Goal: Find specific page/section: Find specific page/section

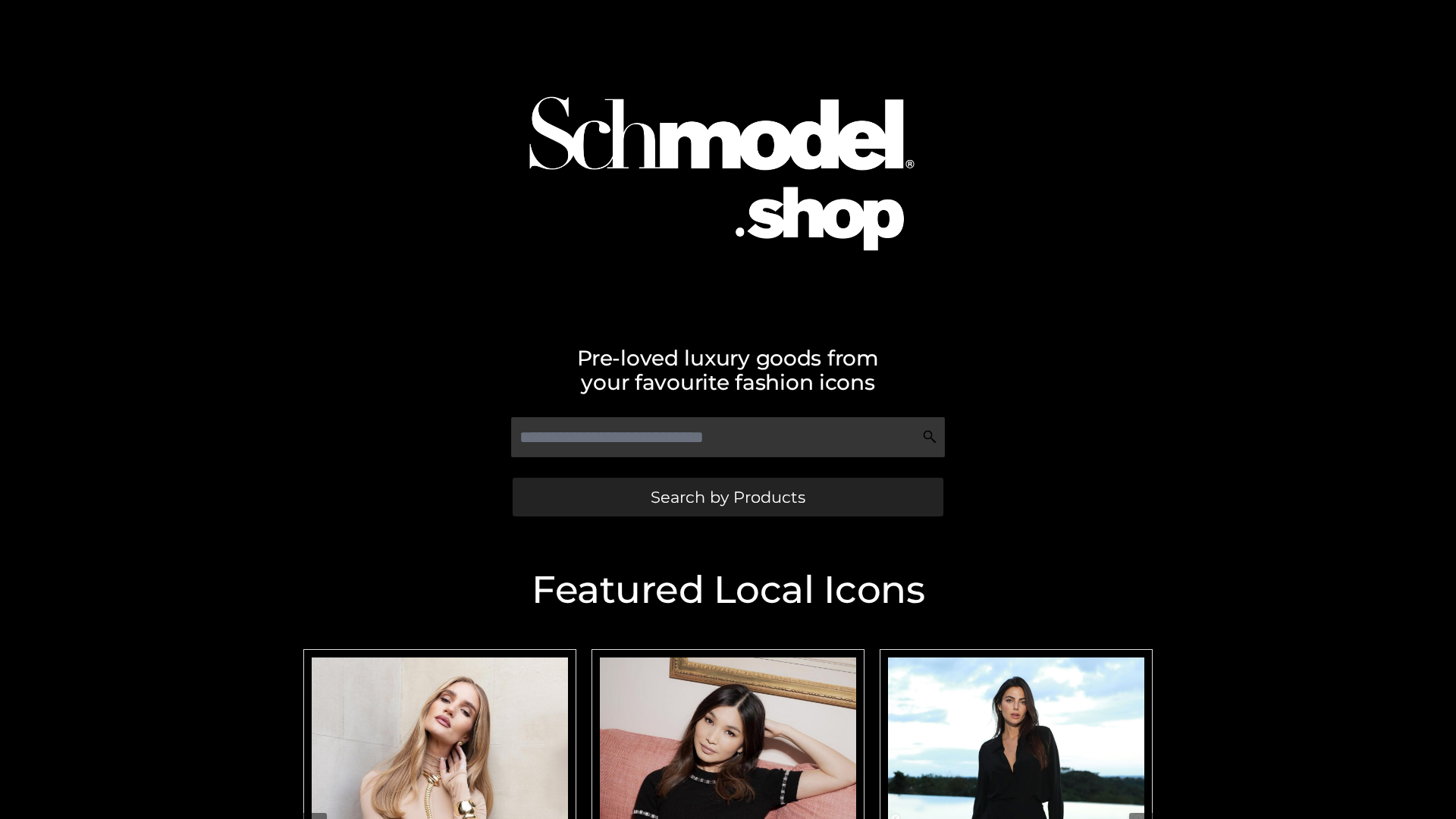
click at [727, 497] on span "Search by Products" at bounding box center [728, 497] width 155 height 16
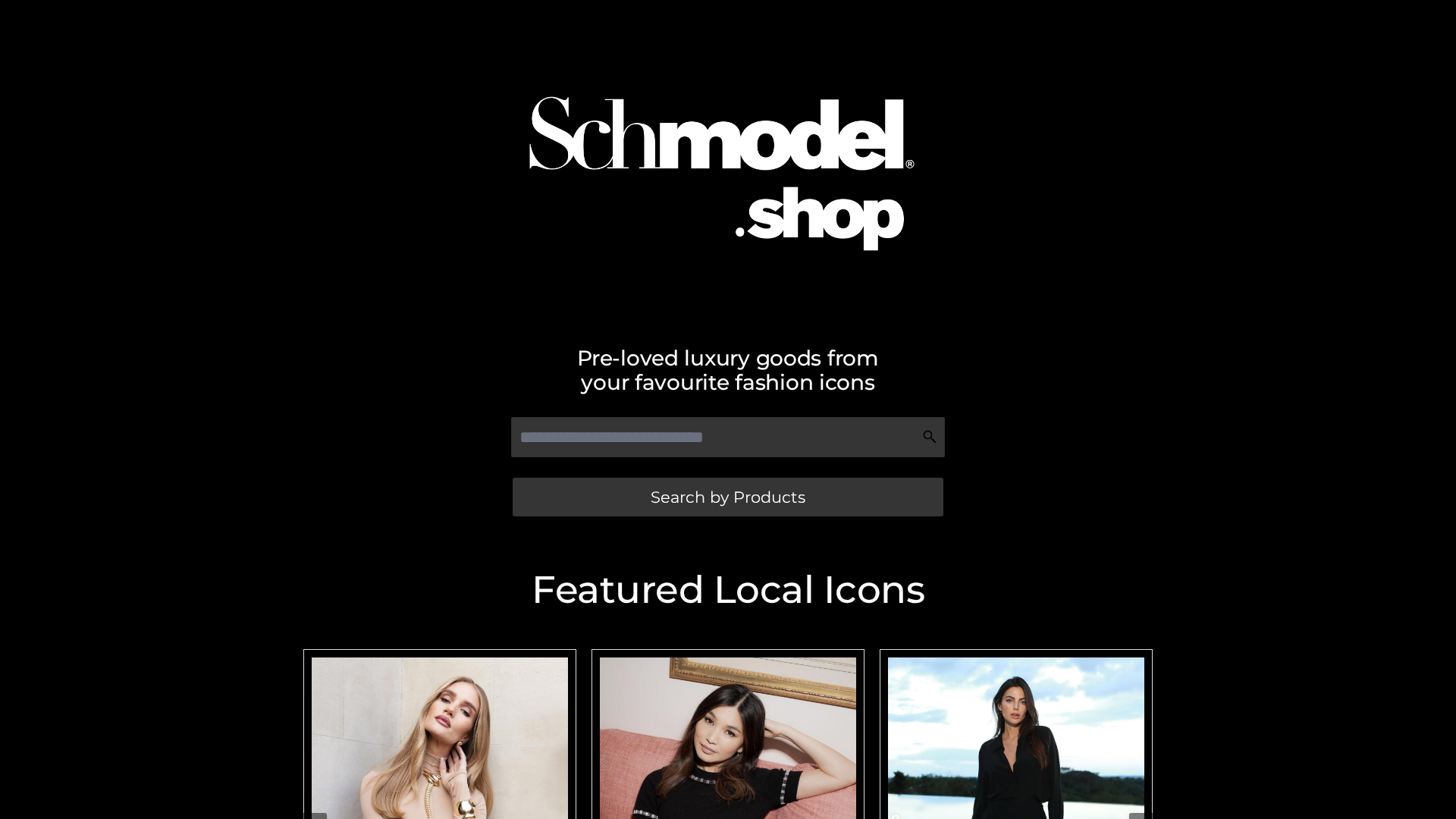
click at [727, 497] on span "Search by Products" at bounding box center [728, 497] width 155 height 16
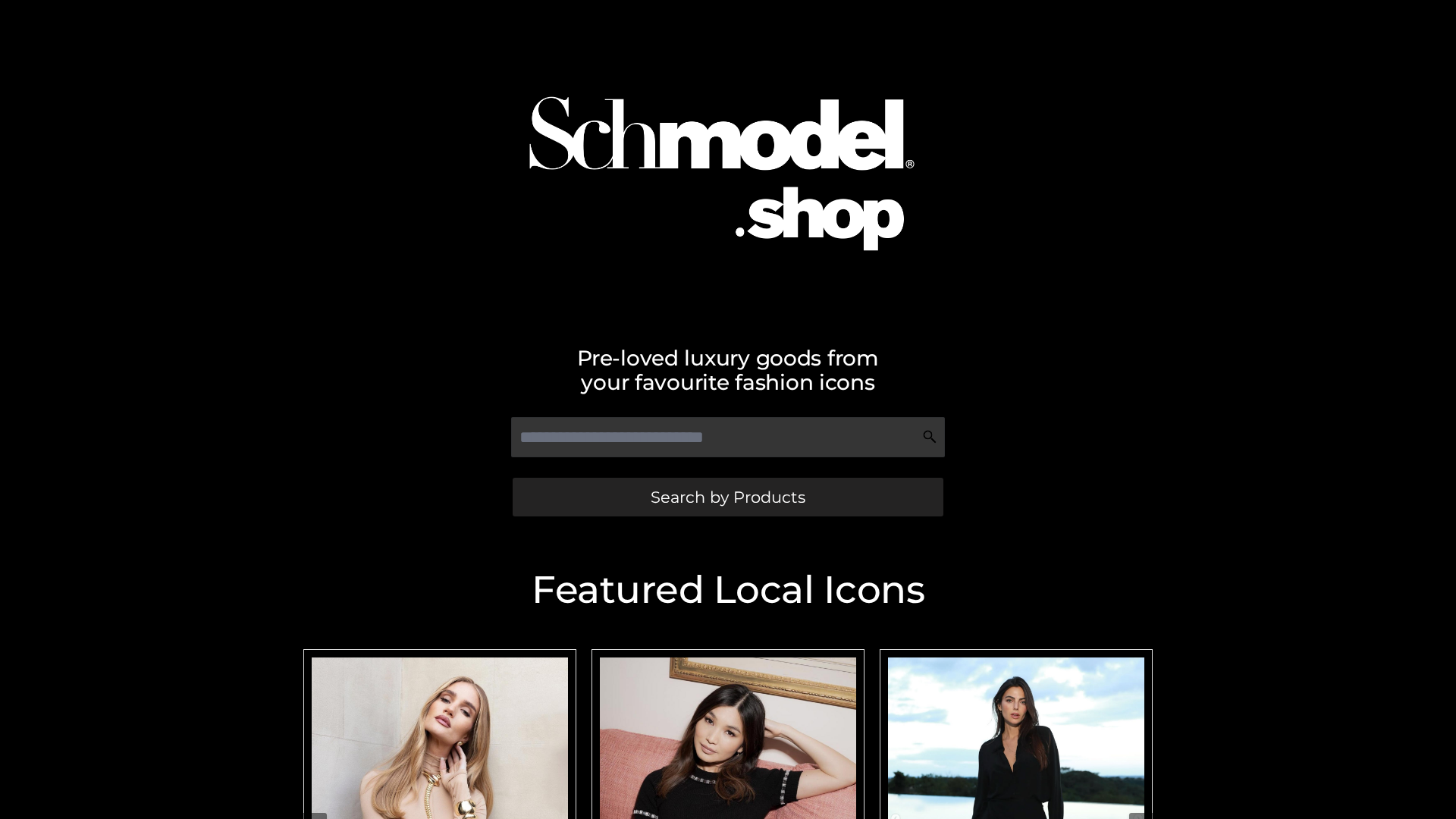
click at [727, 497] on span "Search by Products" at bounding box center [728, 497] width 155 height 16
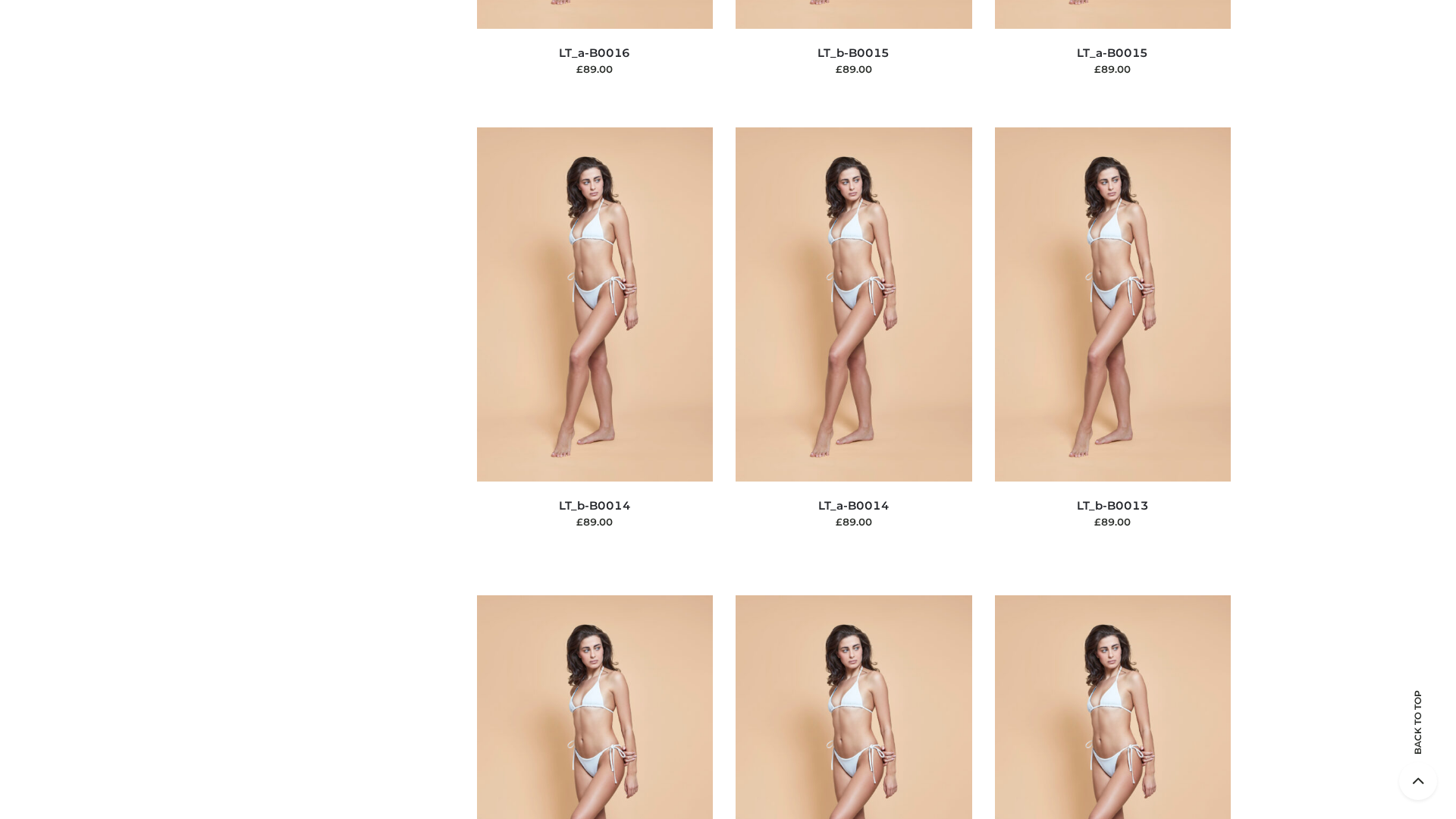
scroll to position [5392, 0]
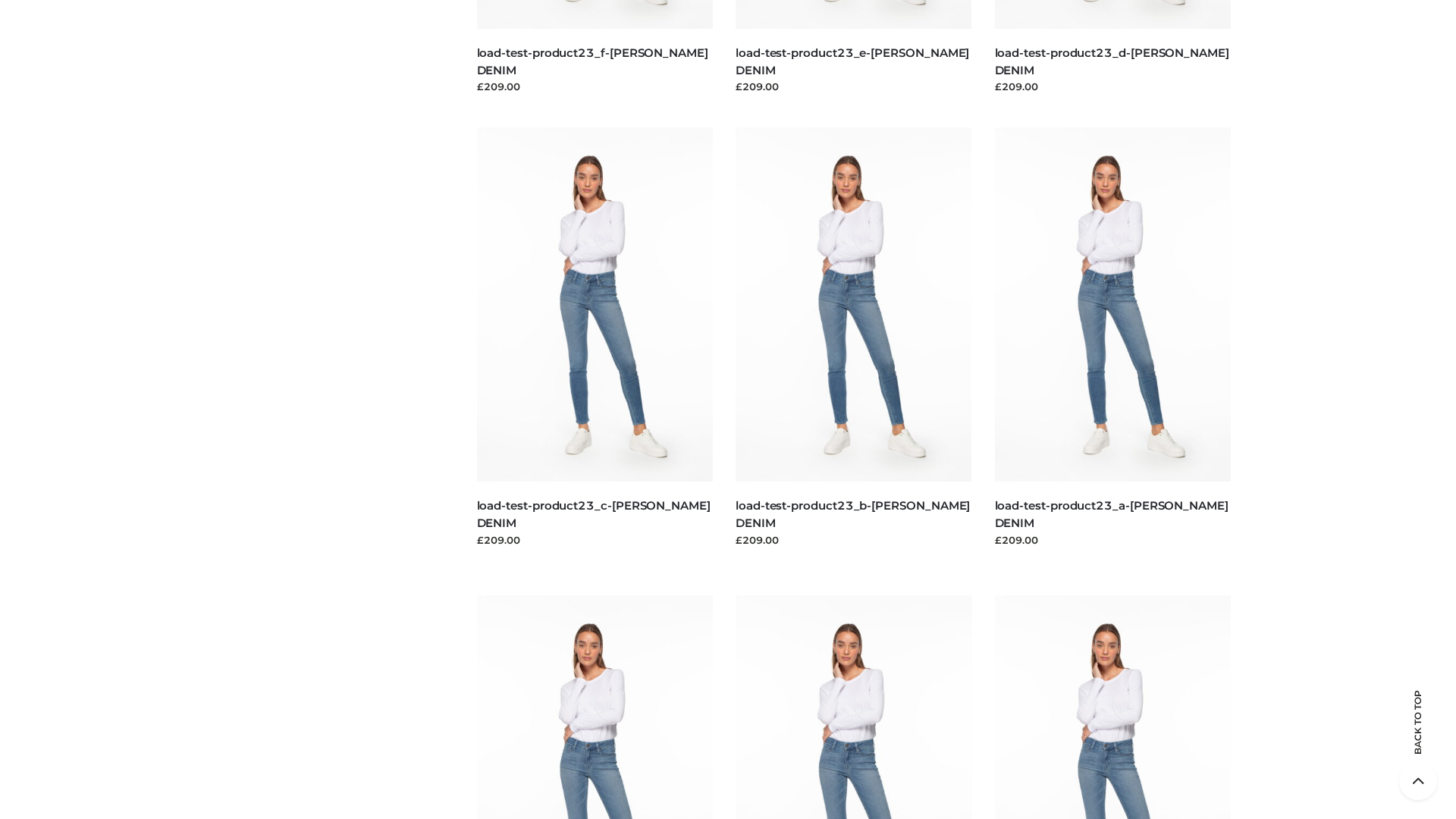
scroll to position [1330, 0]
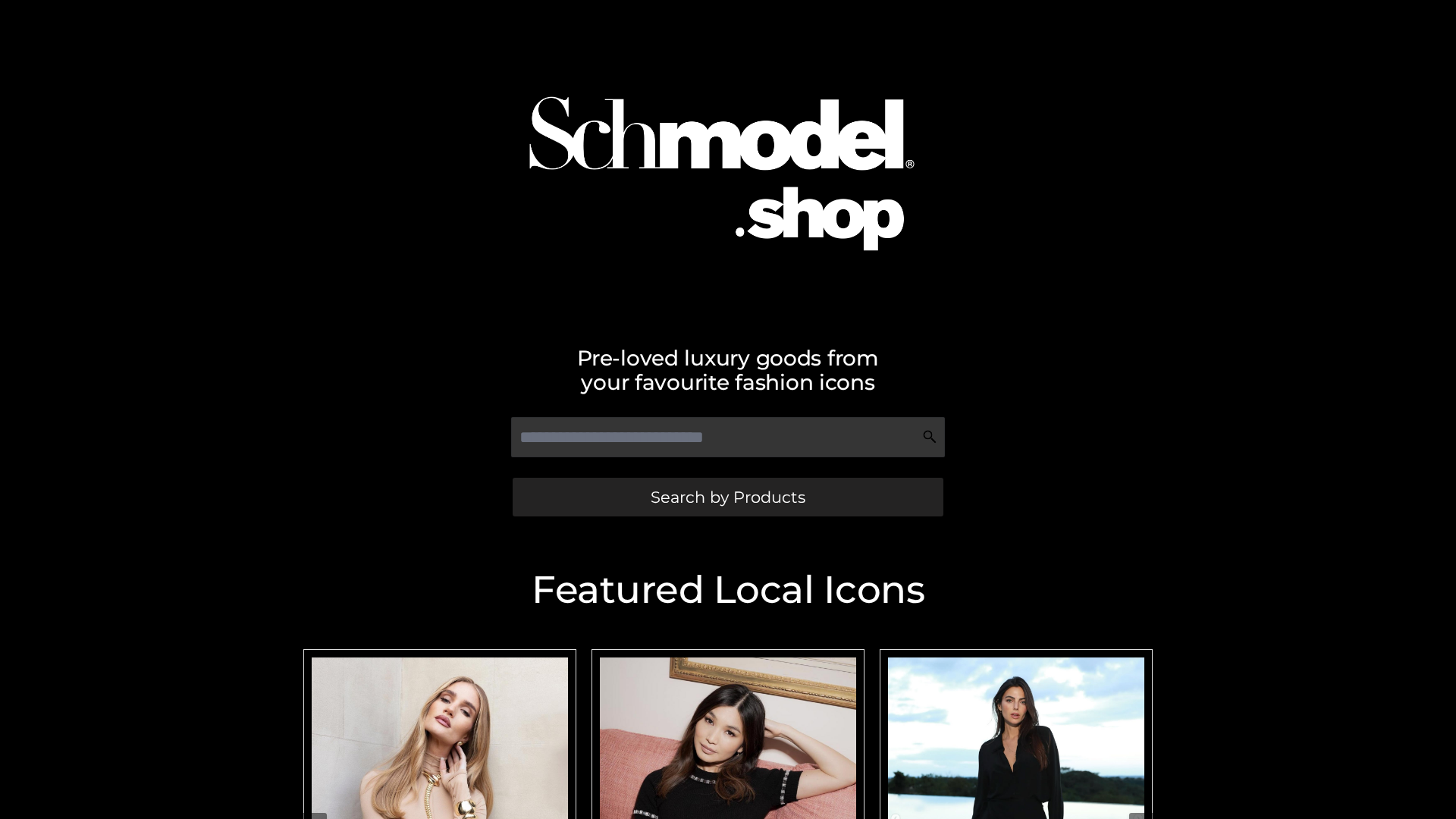
click at [727, 497] on span "Search by Products" at bounding box center [728, 497] width 155 height 16
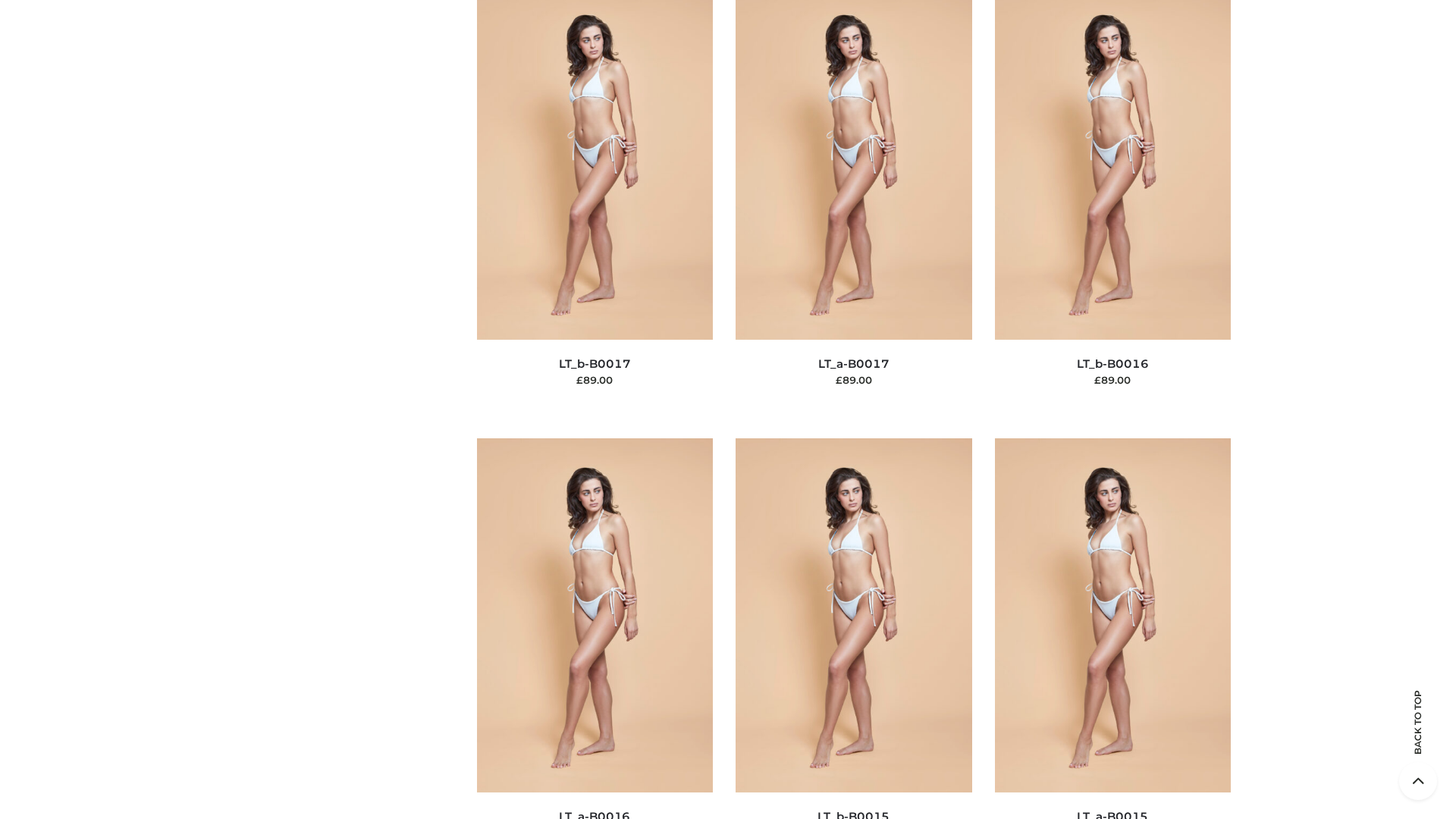
scroll to position [4983, 0]
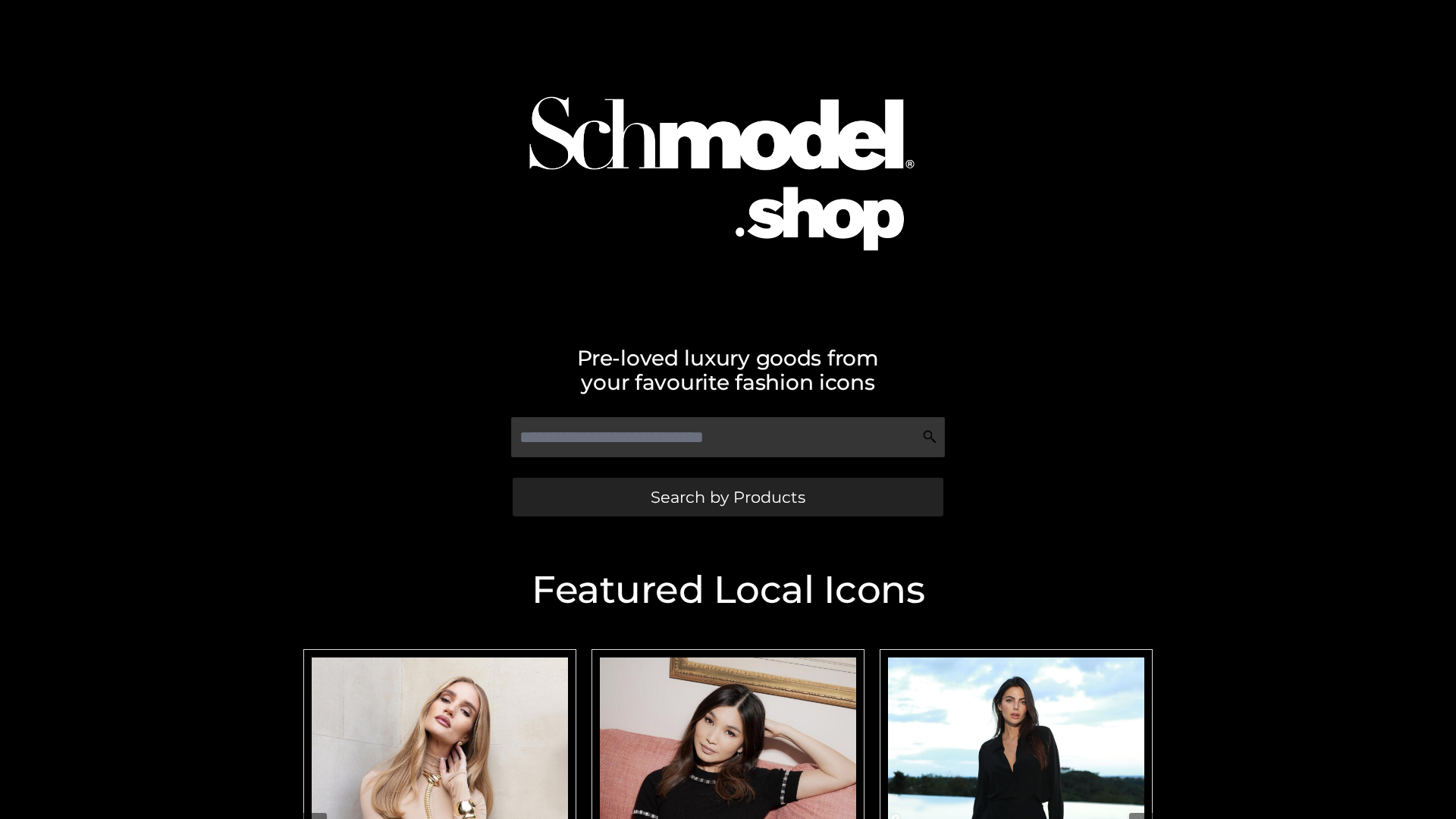
click at [727, 497] on span "Search by Products" at bounding box center [728, 497] width 155 height 16
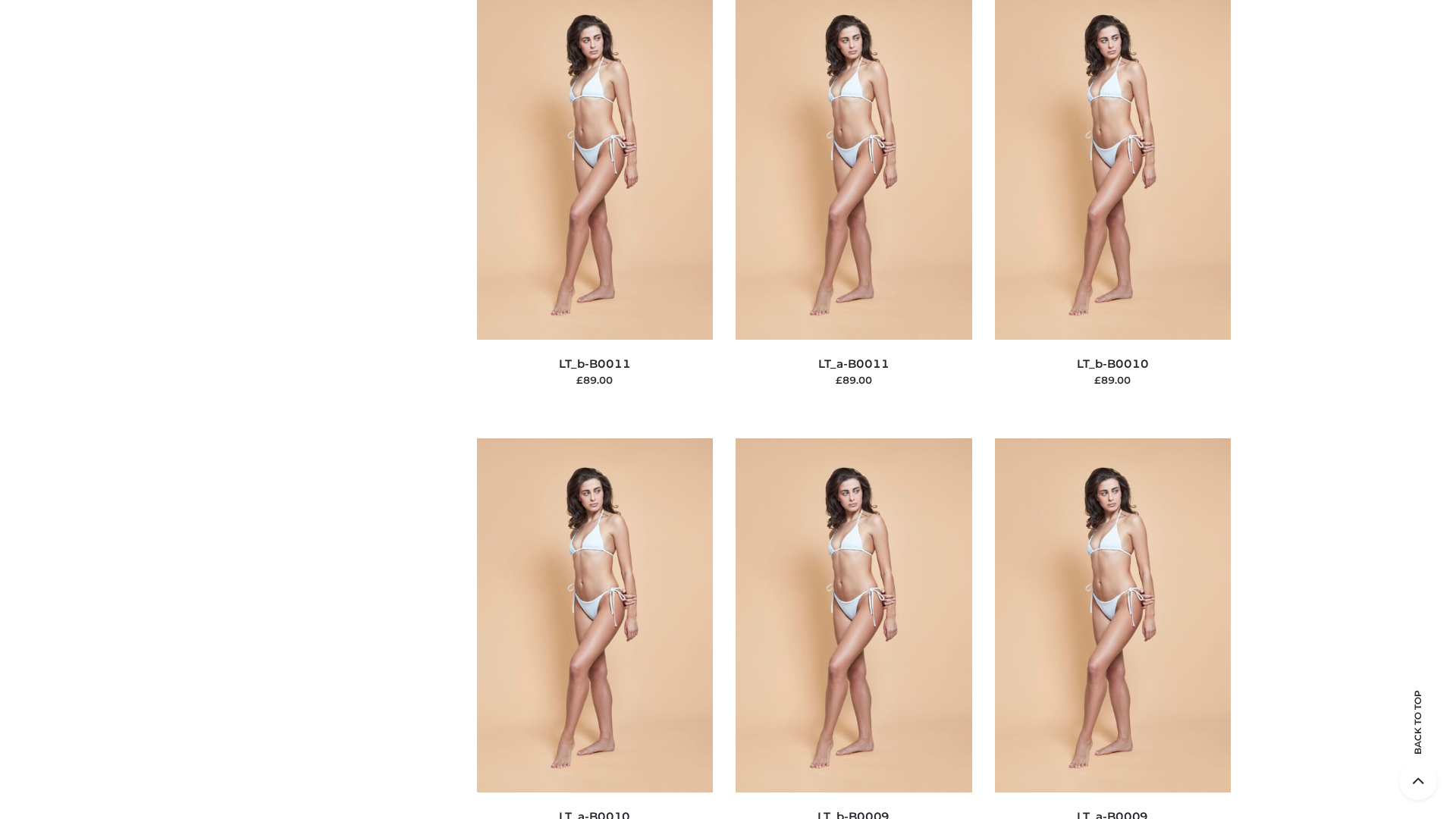
scroll to position [6809, 0]
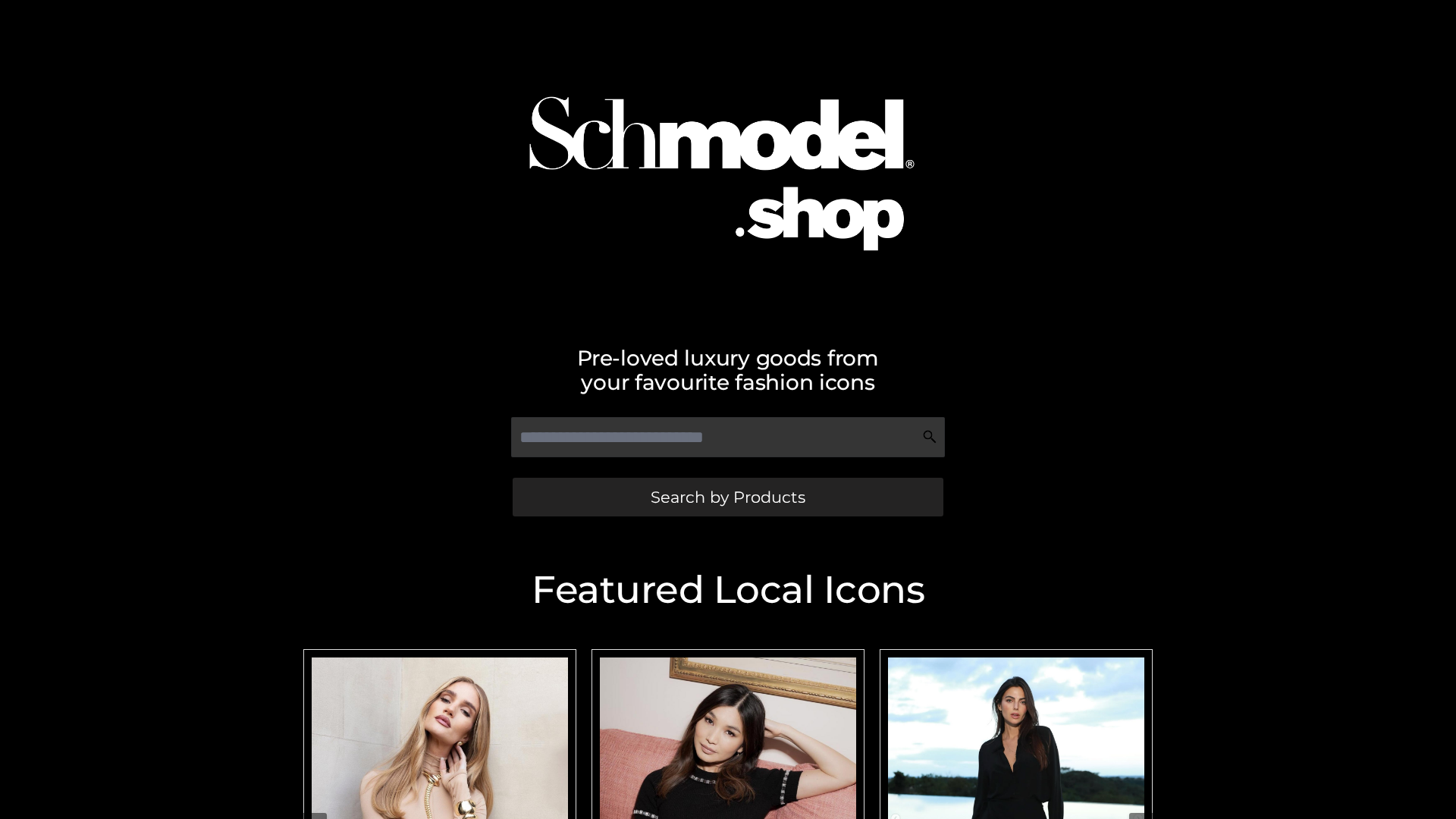
click at [727, 497] on span "Search by Products" at bounding box center [728, 497] width 155 height 16
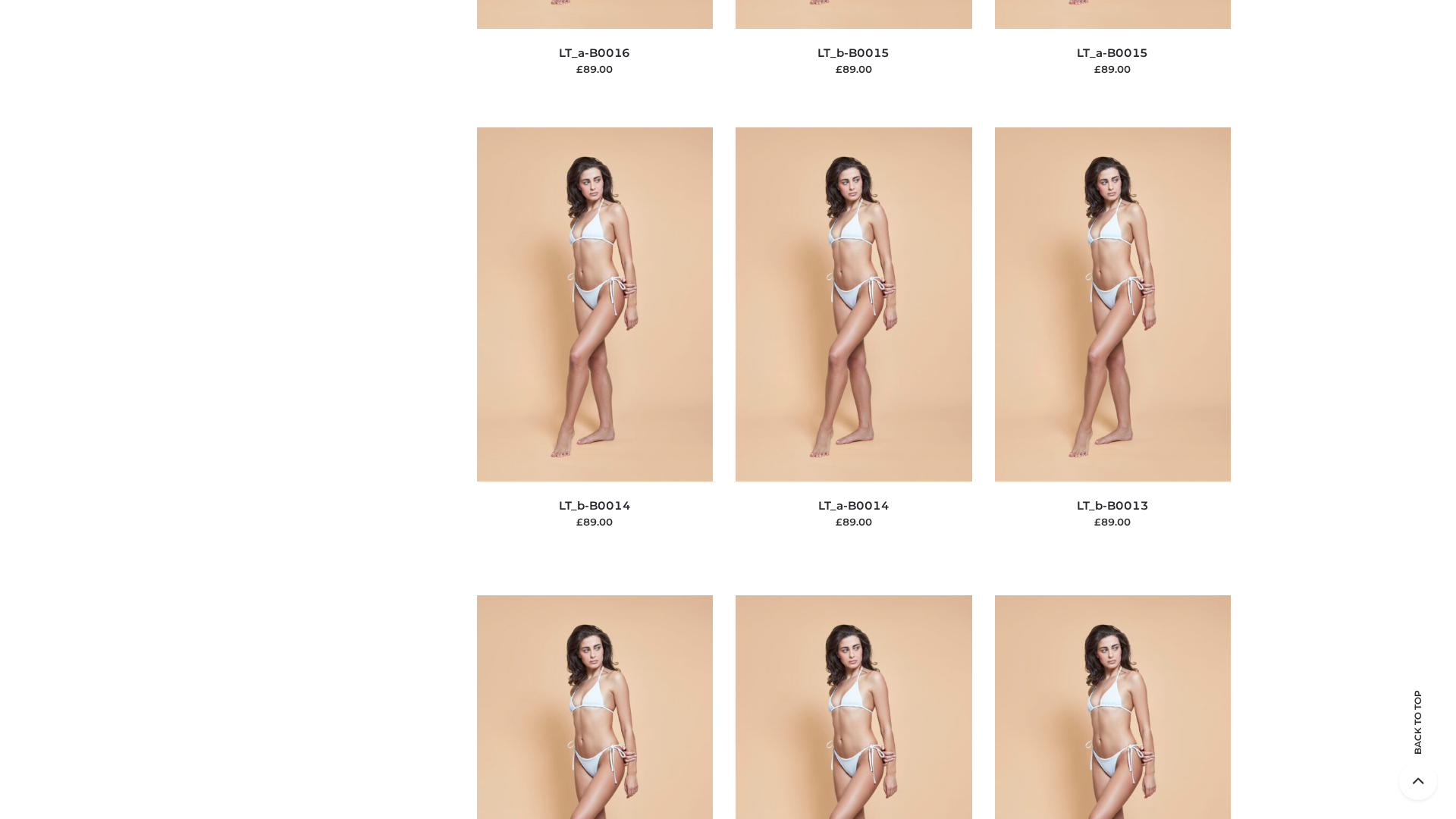
scroll to position [5392, 0]
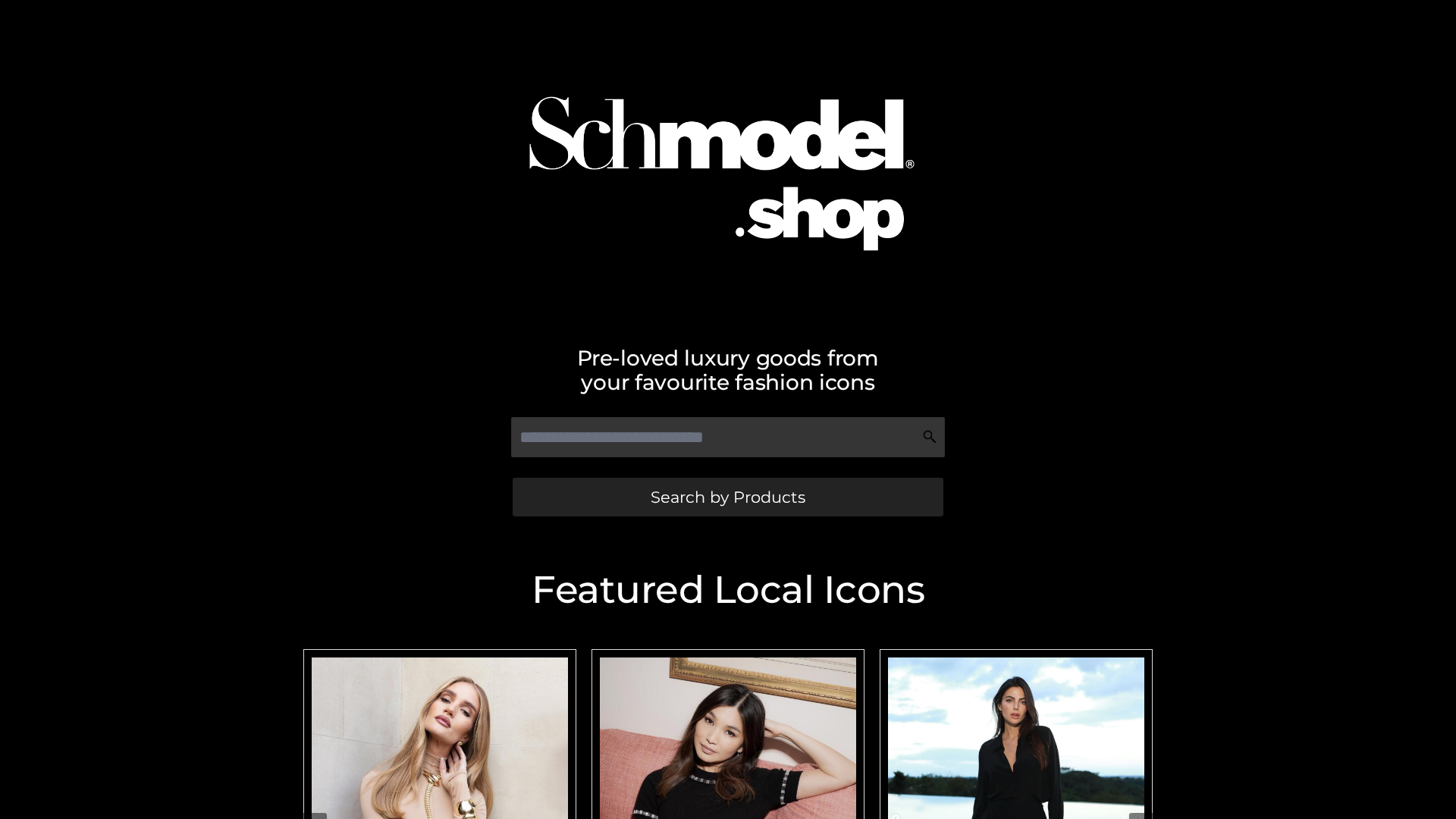
click at [727, 497] on span "Search by Products" at bounding box center [728, 497] width 155 height 16
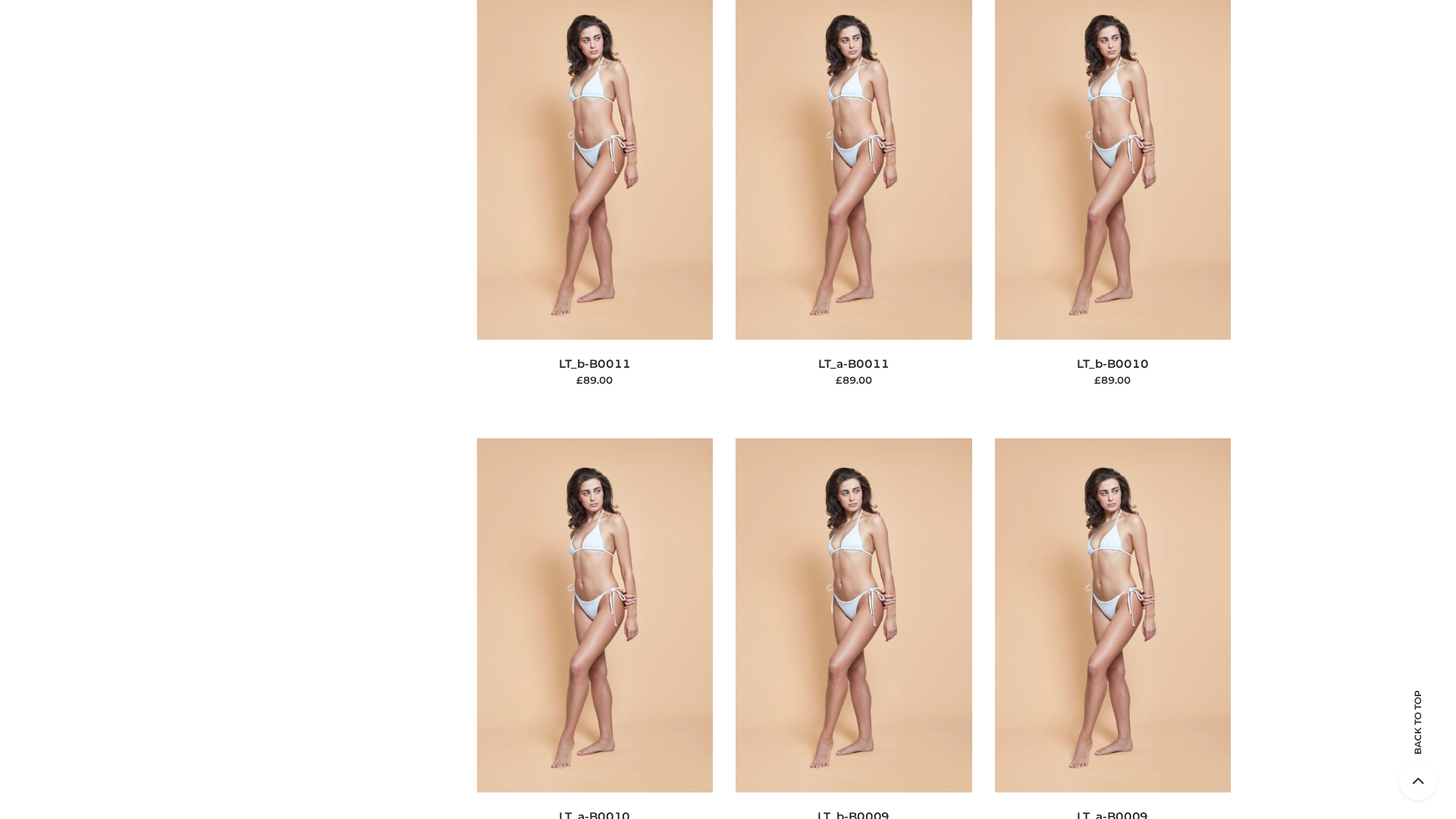
scroll to position [6809, 0]
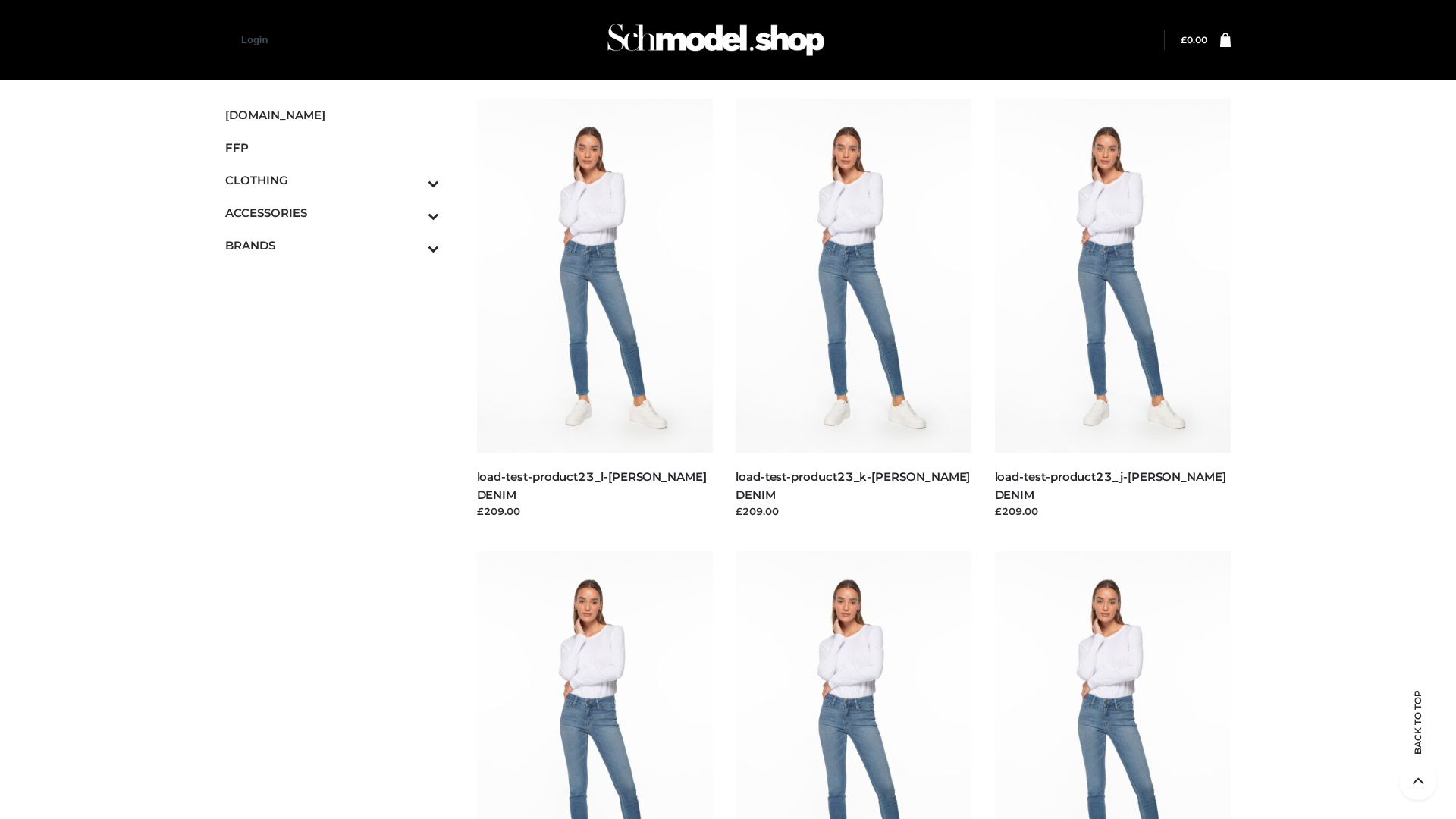
scroll to position [1330, 0]
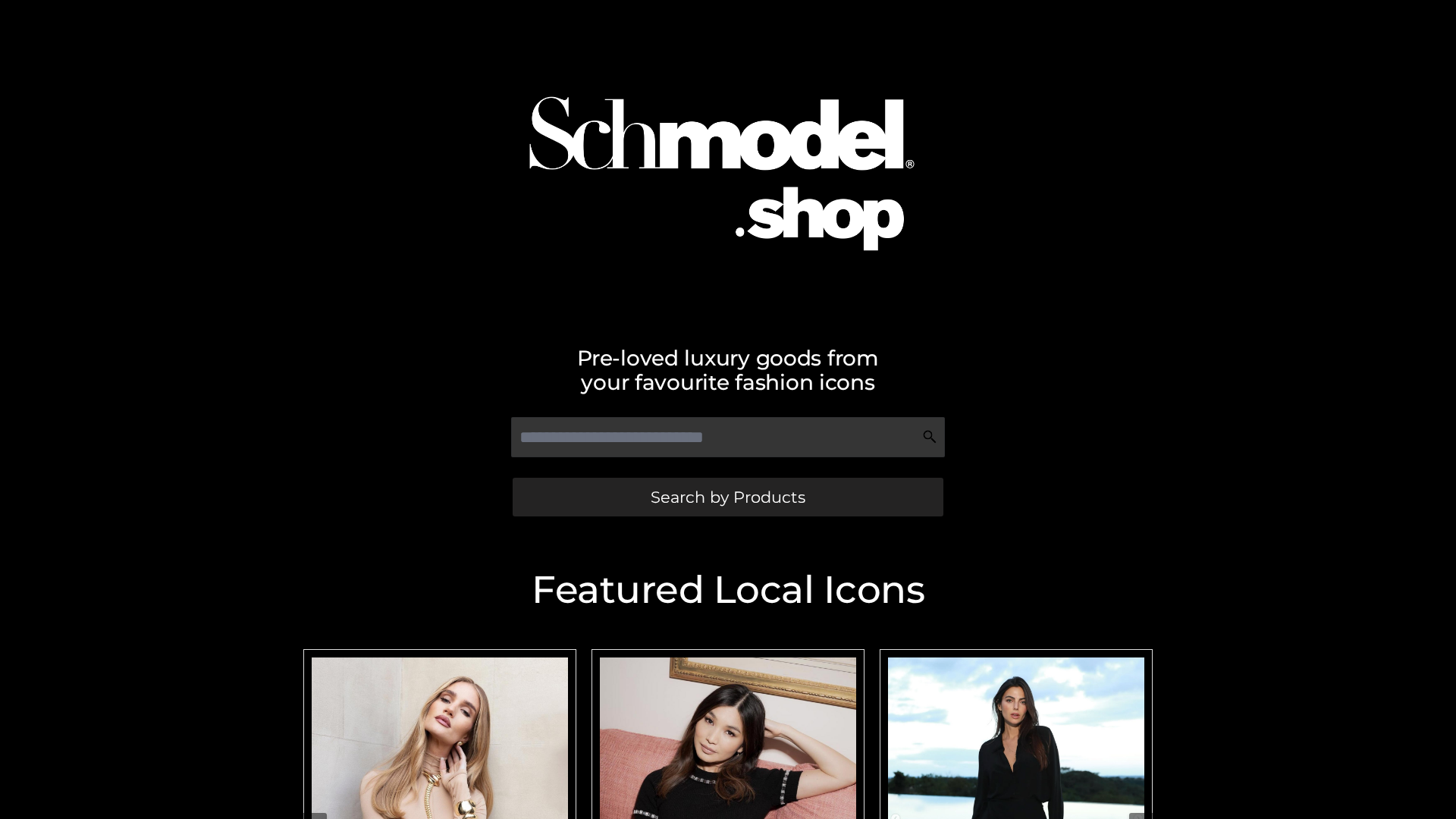
click at [727, 497] on span "Search by Products" at bounding box center [728, 497] width 155 height 16
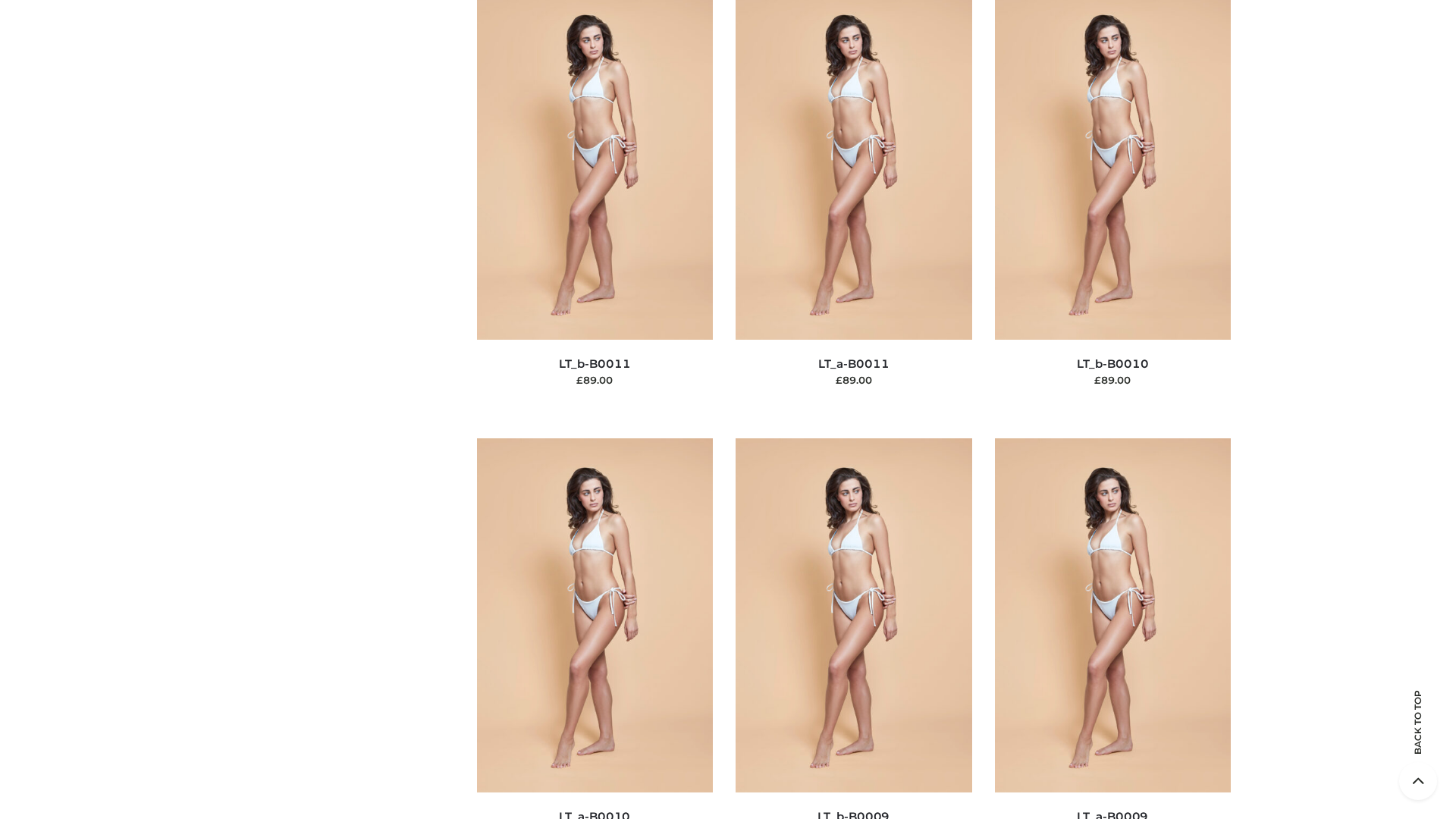
scroll to position [6809, 0]
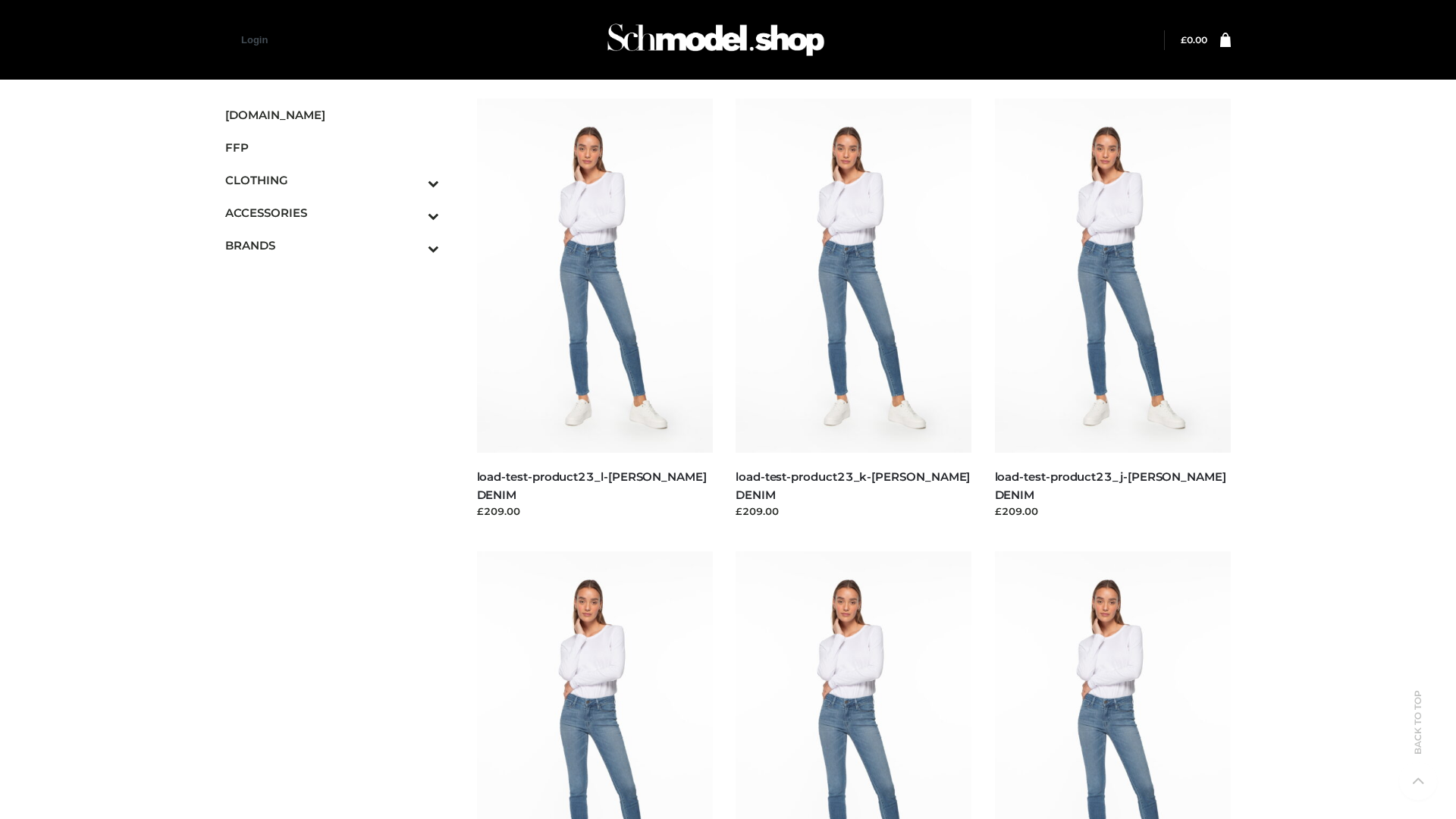
scroll to position [1330, 0]
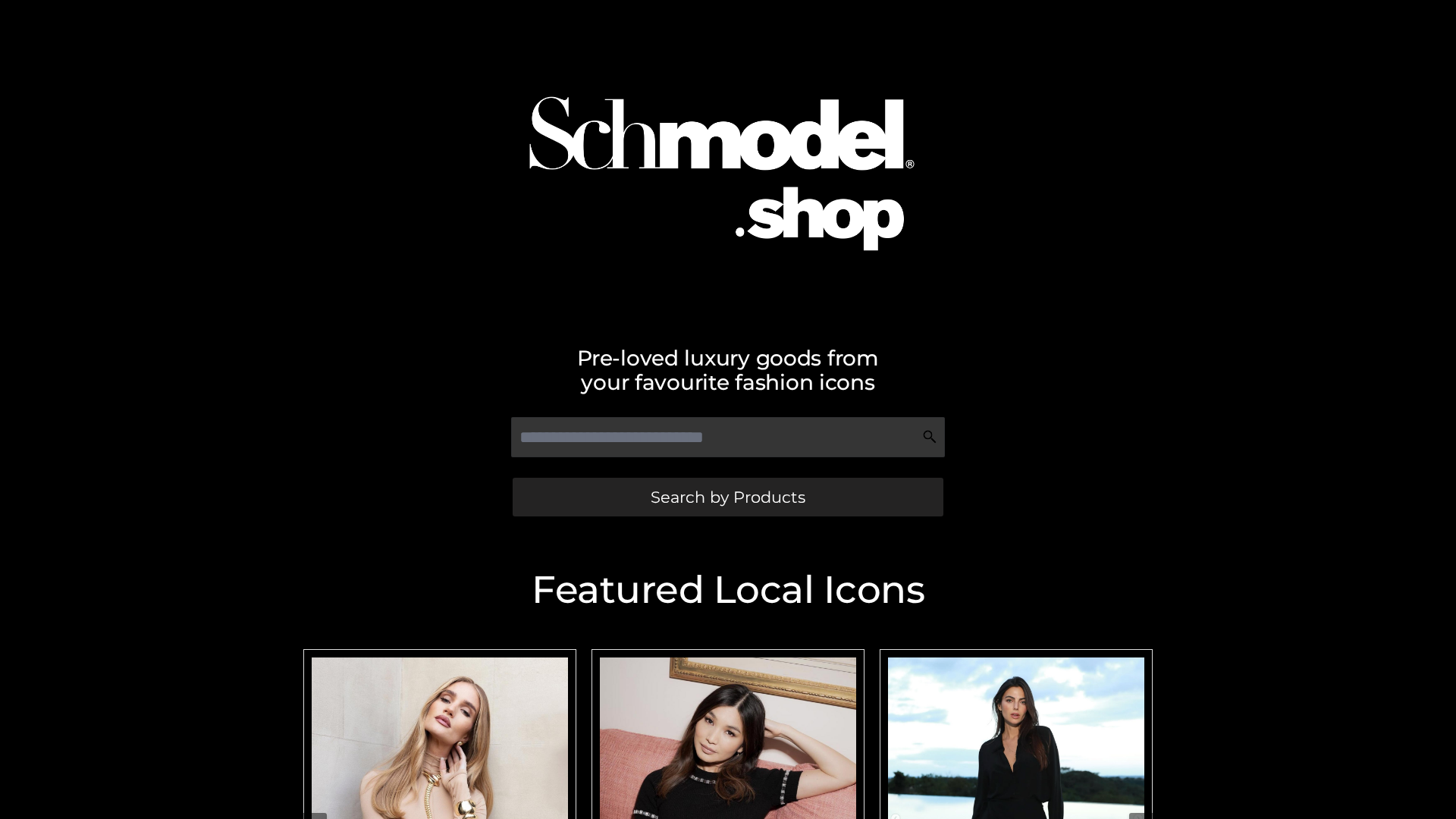
click at [727, 497] on span "Search by Products" at bounding box center [728, 497] width 155 height 16
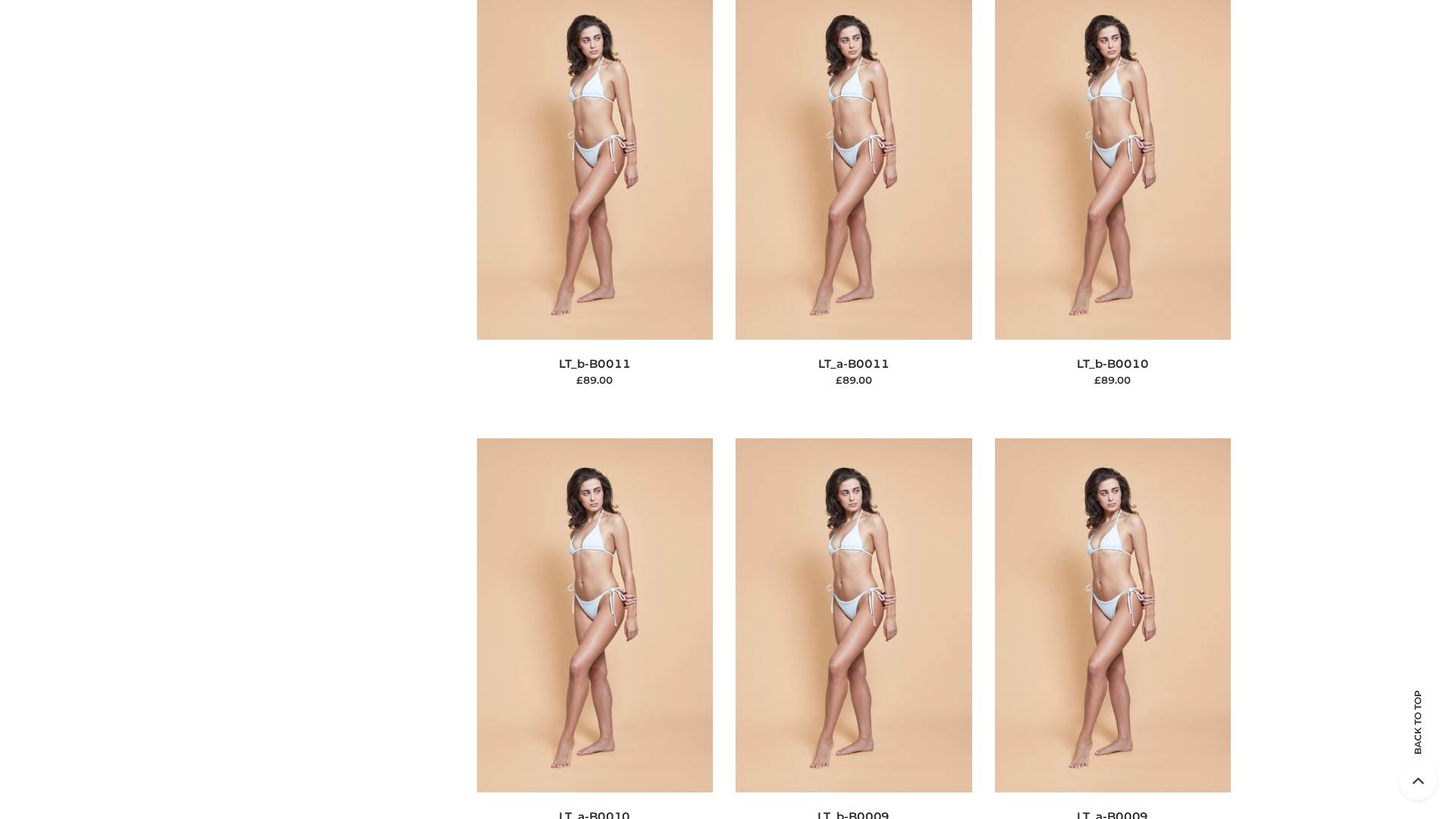
scroll to position [6809, 0]
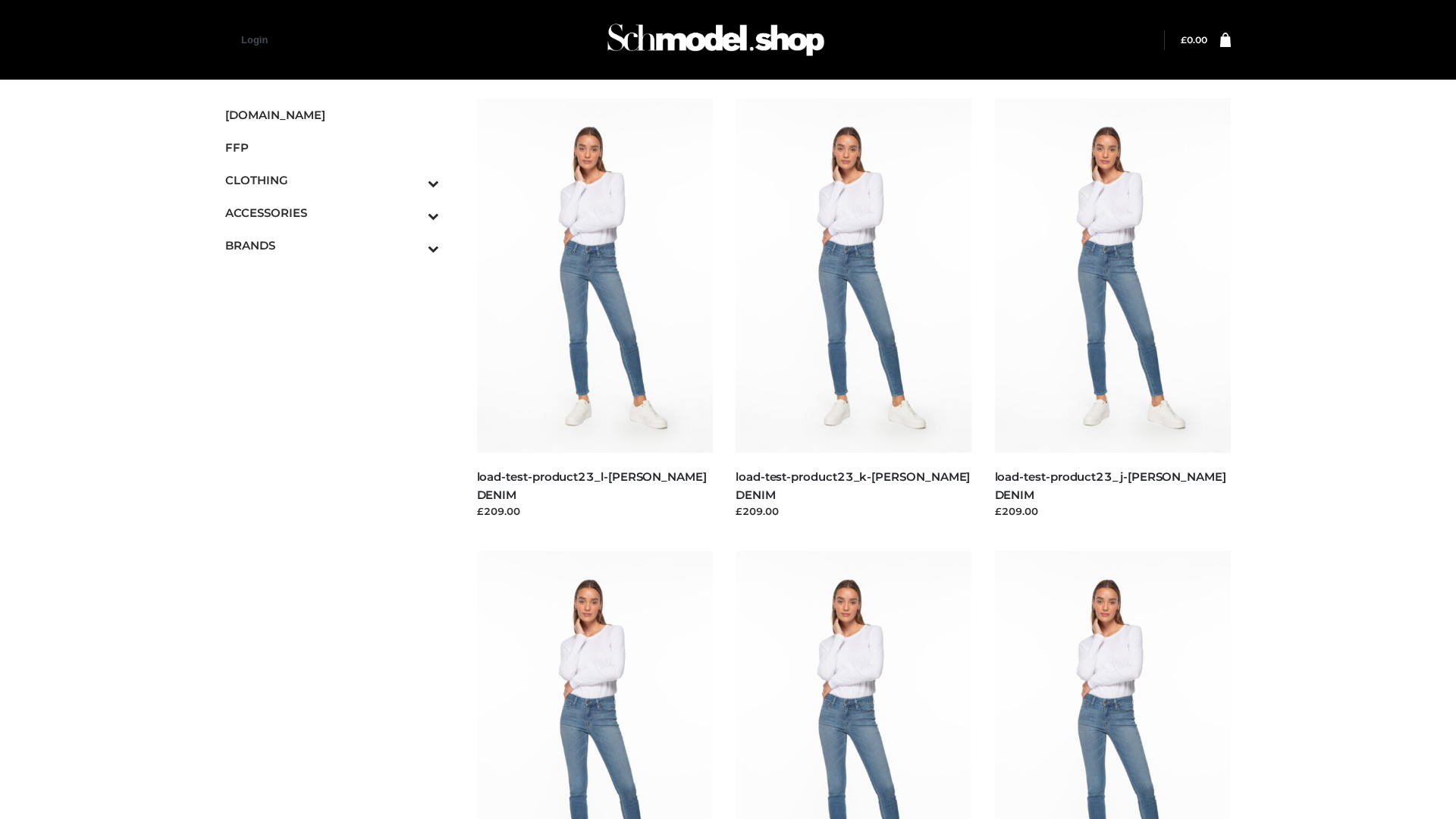
scroll to position [1330, 0]
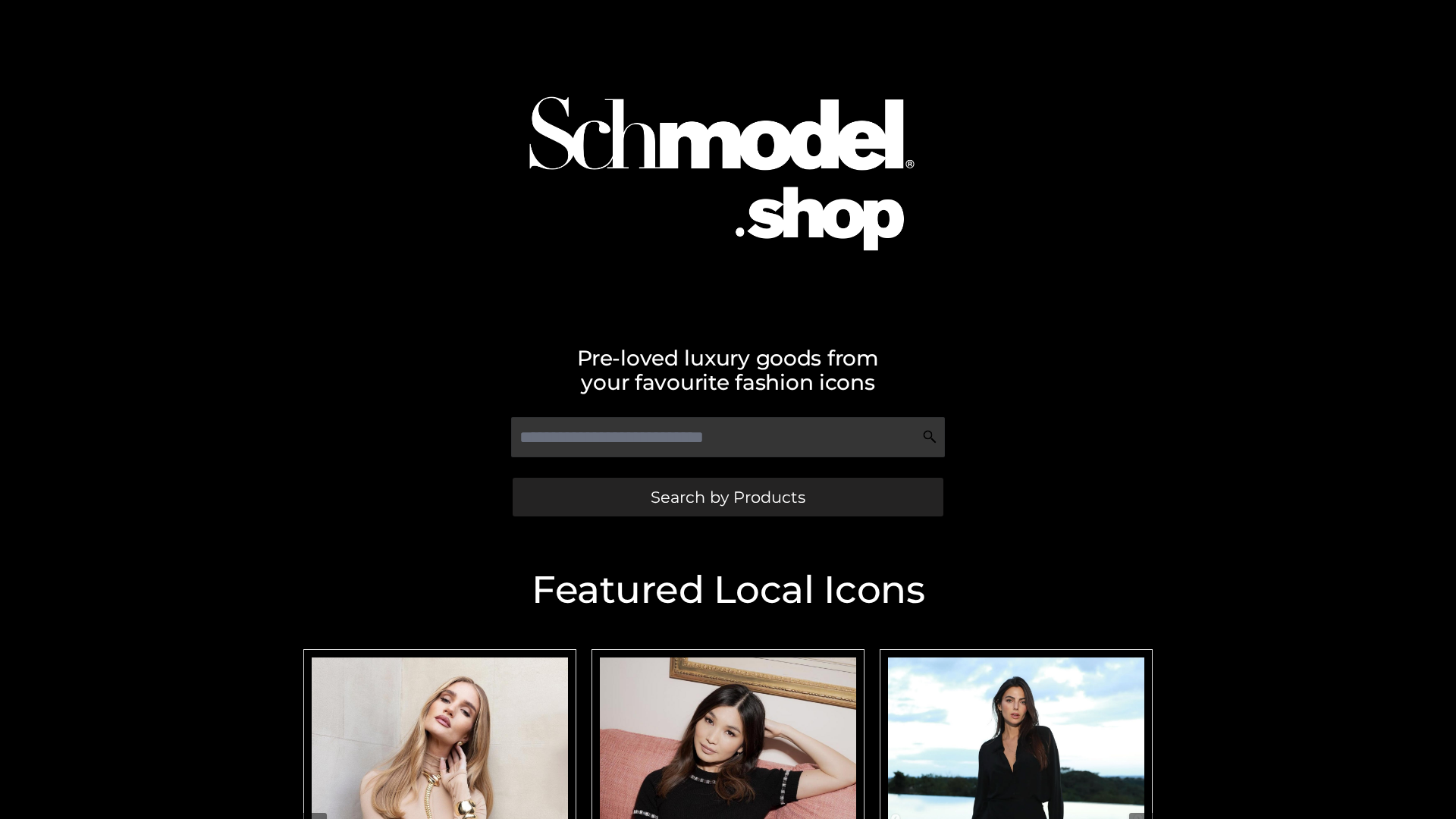
click at [727, 497] on span "Search by Products" at bounding box center [728, 497] width 155 height 16
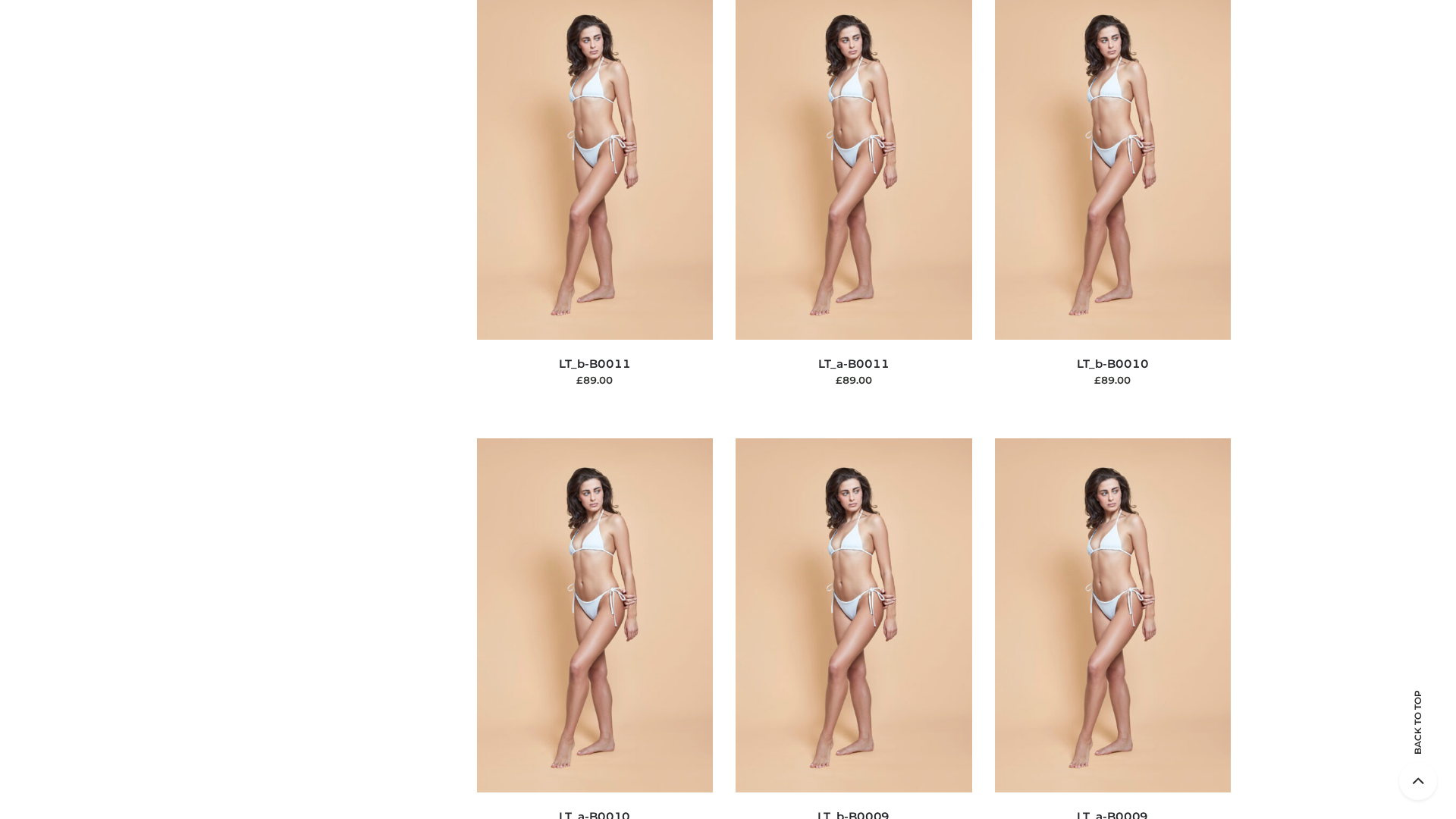
scroll to position [6809, 0]
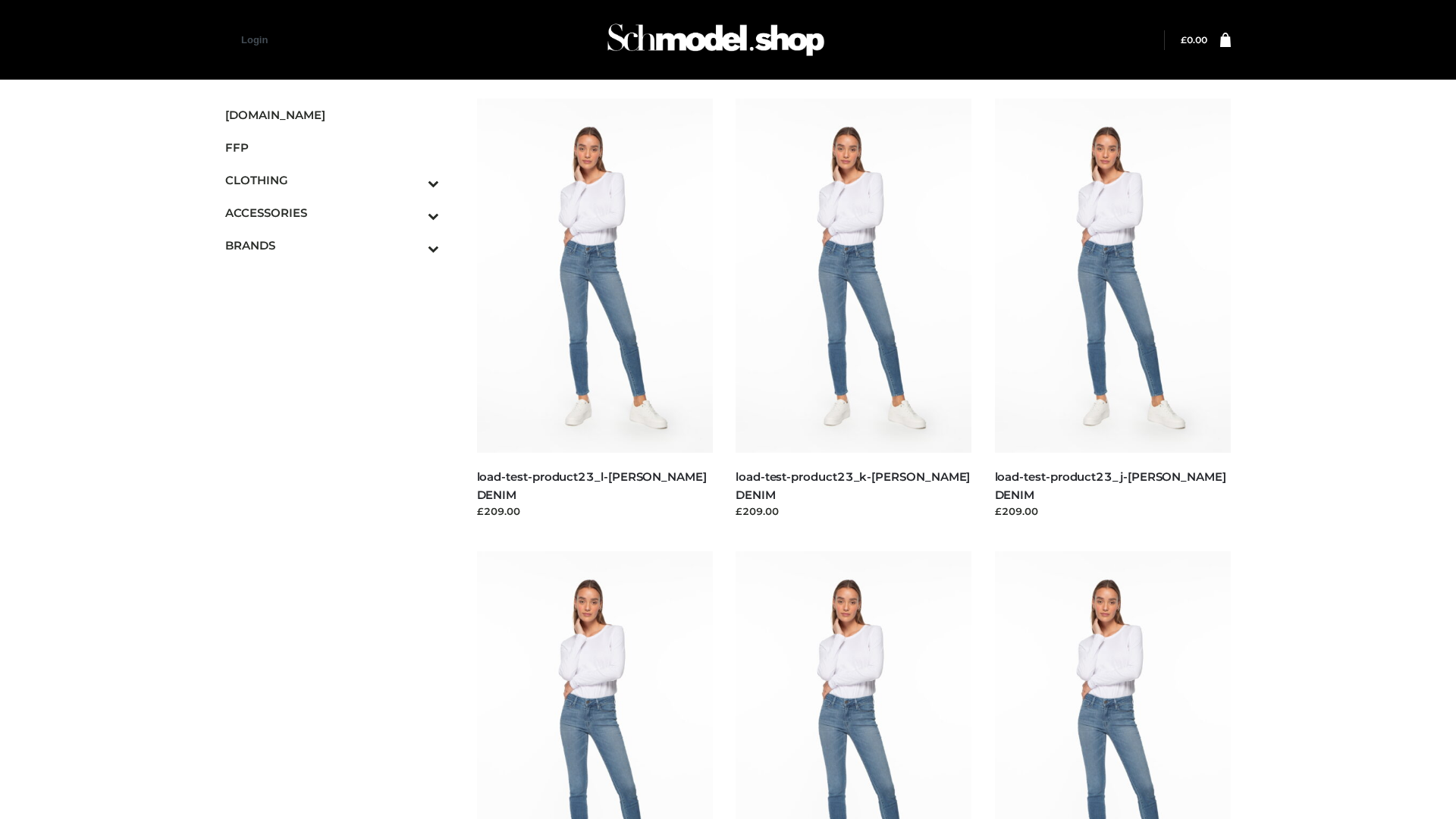
scroll to position [1330, 0]
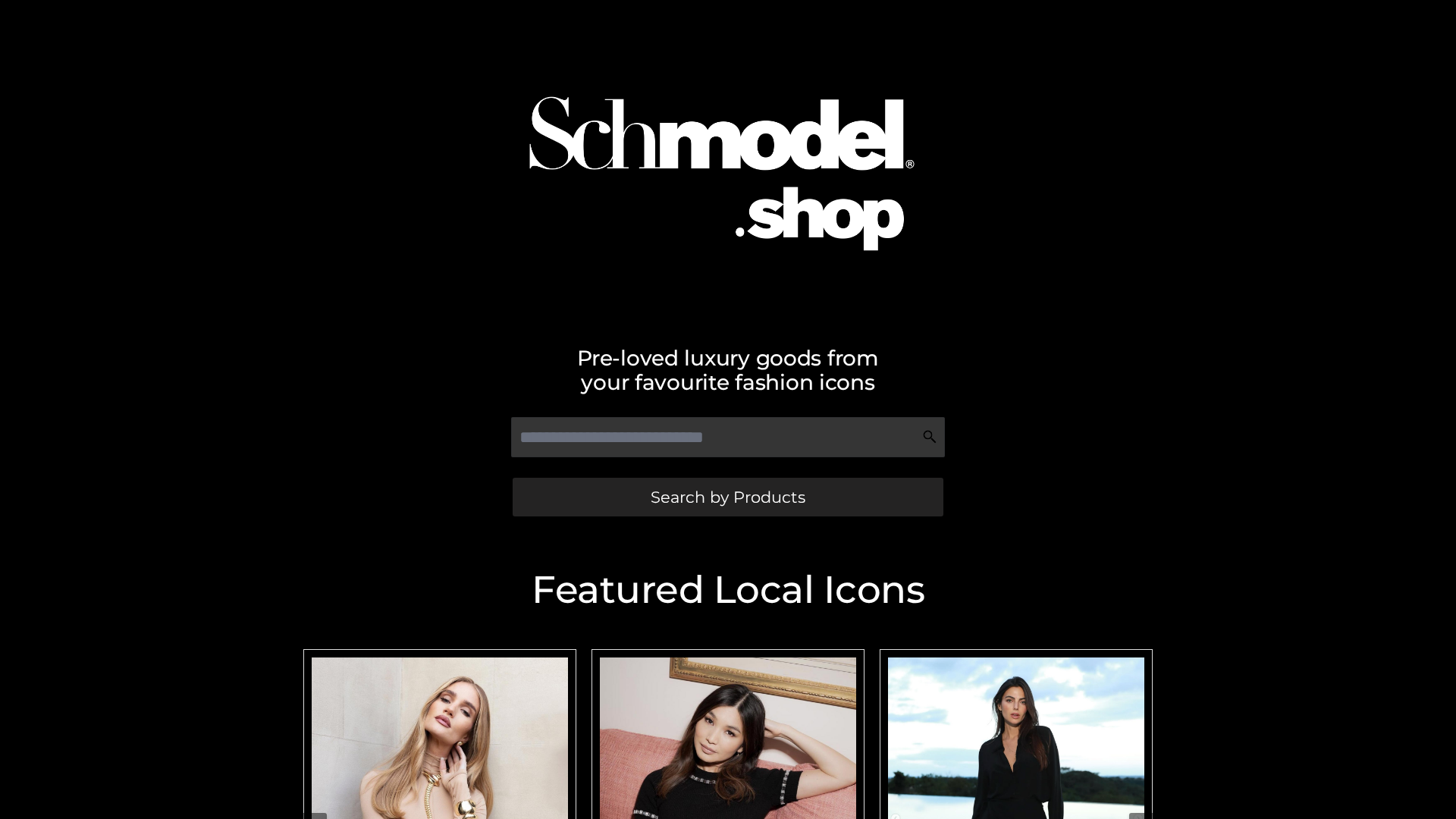
click at [727, 497] on span "Search by Products" at bounding box center [728, 497] width 155 height 16
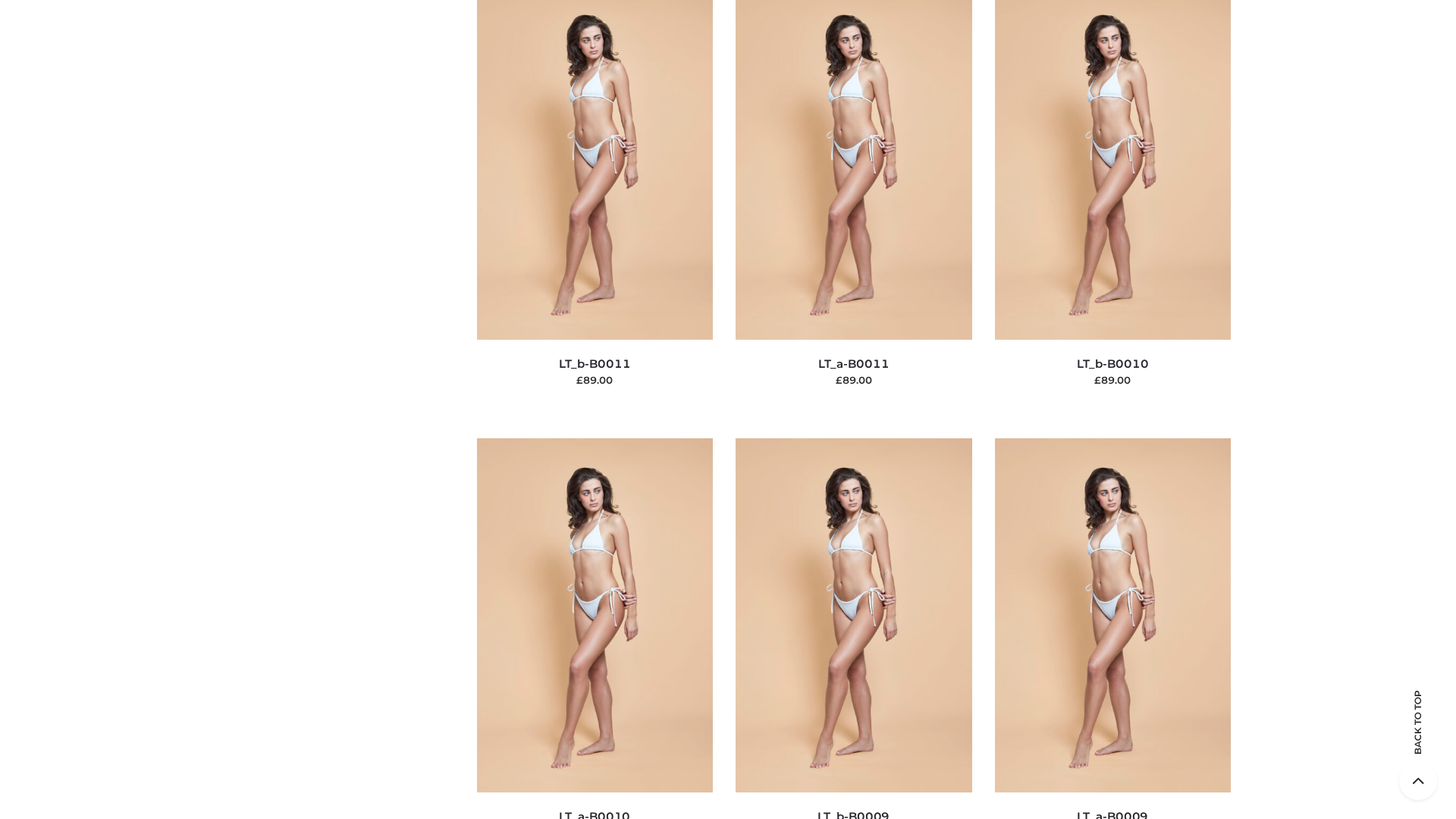
scroll to position [6809, 0]
